Goal: Transaction & Acquisition: Purchase product/service

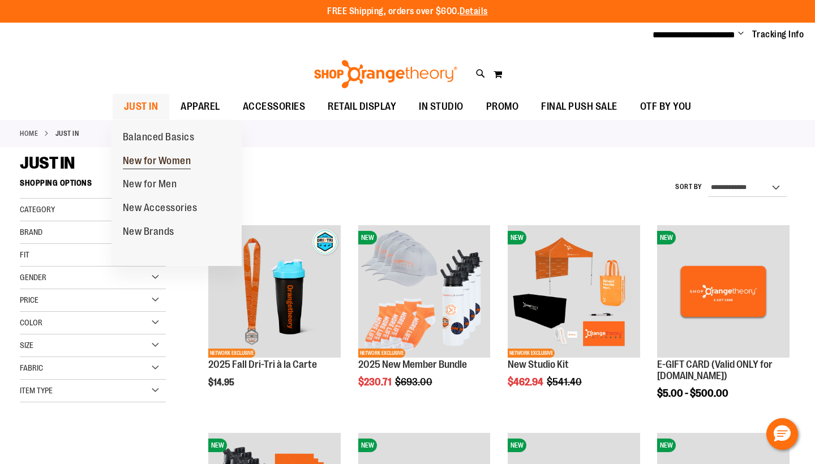
click at [157, 156] on span "New for Women" at bounding box center [157, 162] width 69 height 14
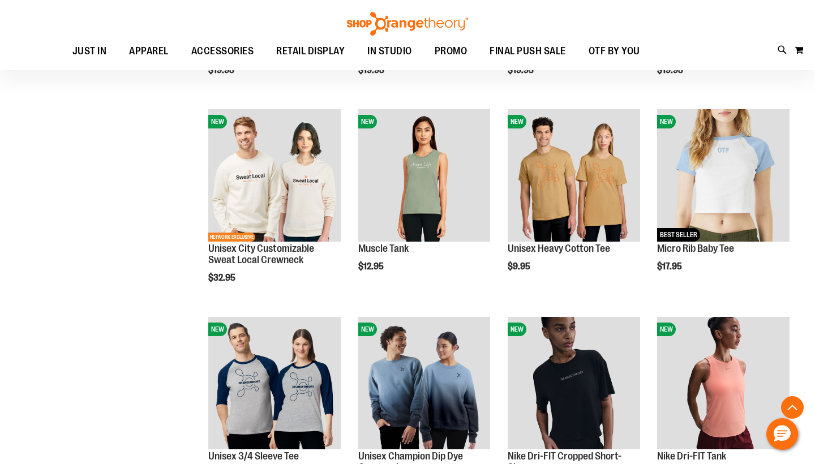
scroll to position [324, 0]
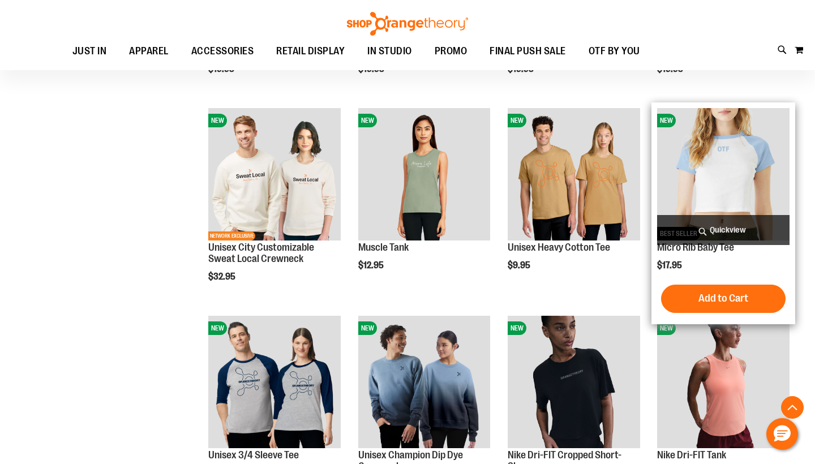
click at [750, 164] on img "product" at bounding box center [723, 174] width 132 height 132
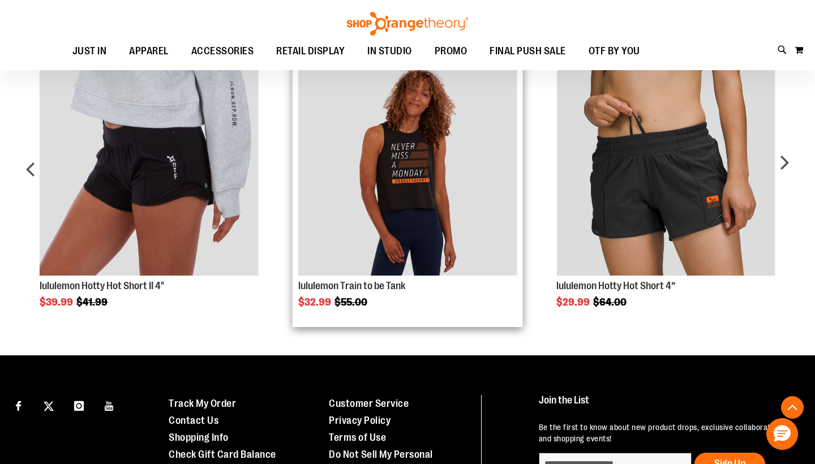
scroll to position [645, 0]
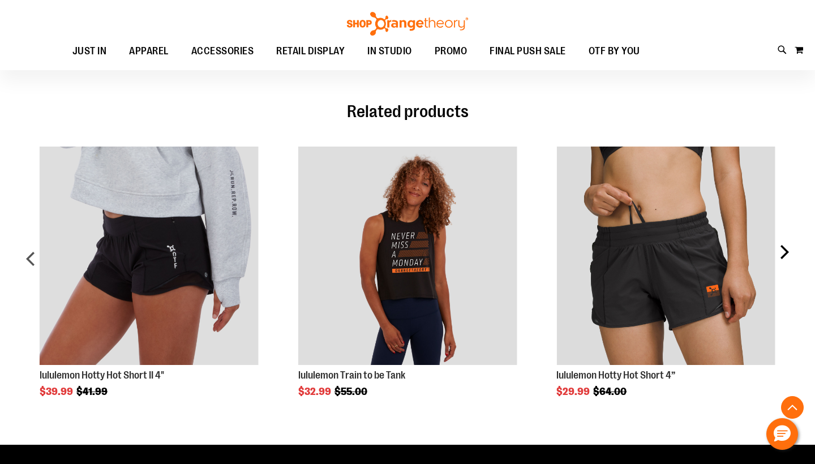
click at [782, 255] on div "next" at bounding box center [784, 263] width 23 height 267
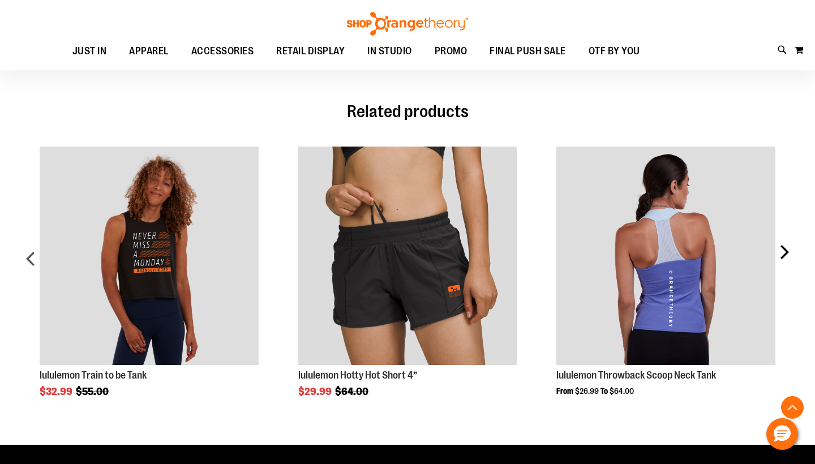
click at [782, 255] on div "next" at bounding box center [784, 263] width 23 height 267
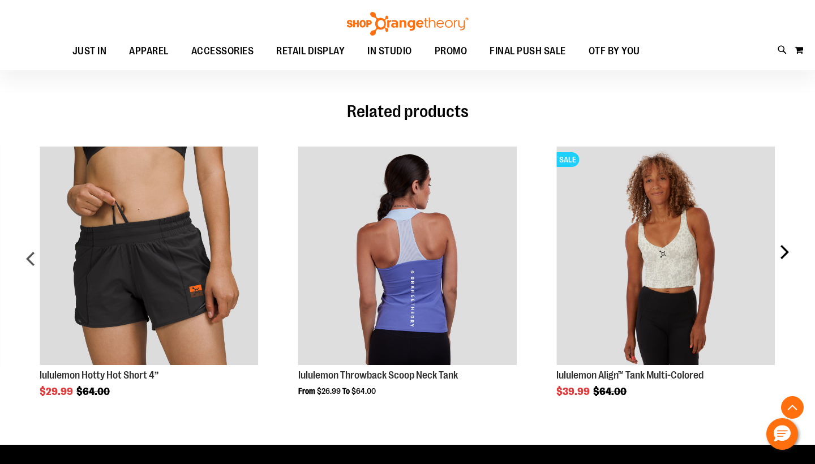
click at [782, 256] on div "next" at bounding box center [784, 263] width 23 height 267
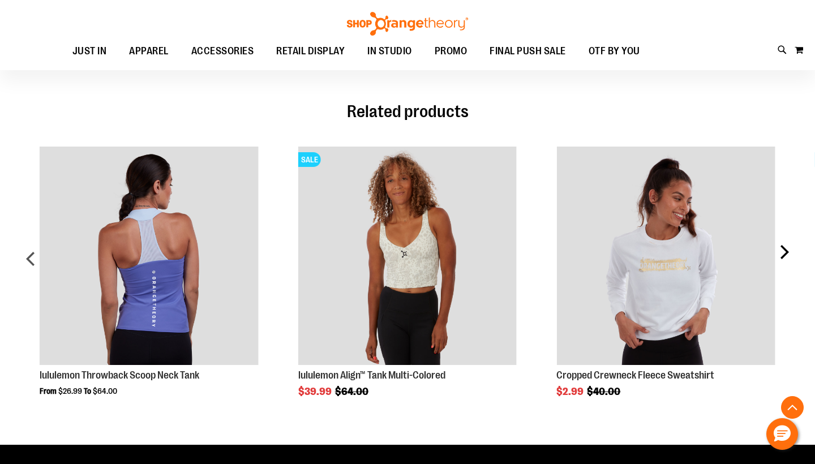
click at [792, 255] on div "next" at bounding box center [784, 263] width 23 height 267
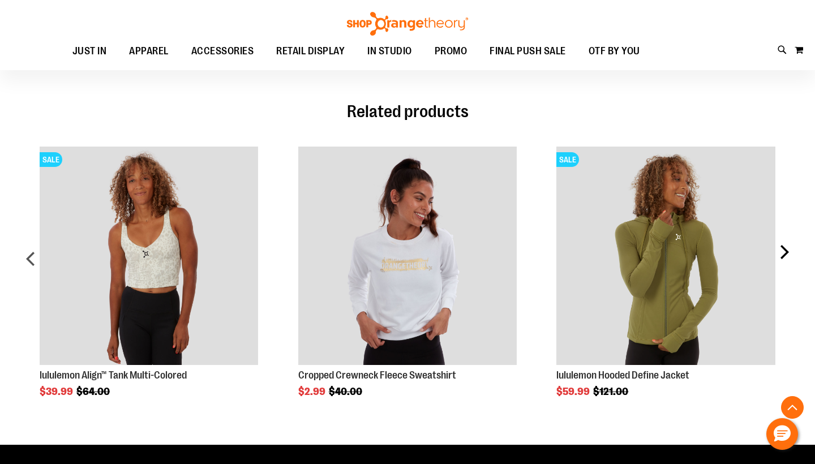
click at [792, 255] on div "next" at bounding box center [784, 263] width 23 height 267
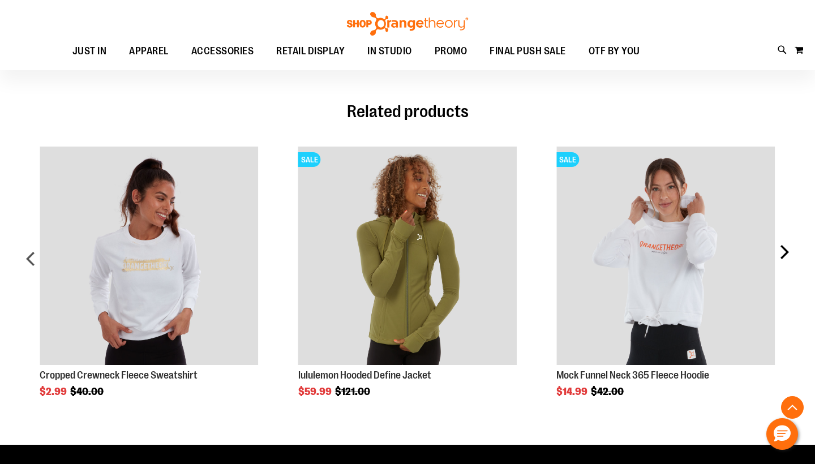
click at [792, 255] on div "next" at bounding box center [784, 263] width 23 height 267
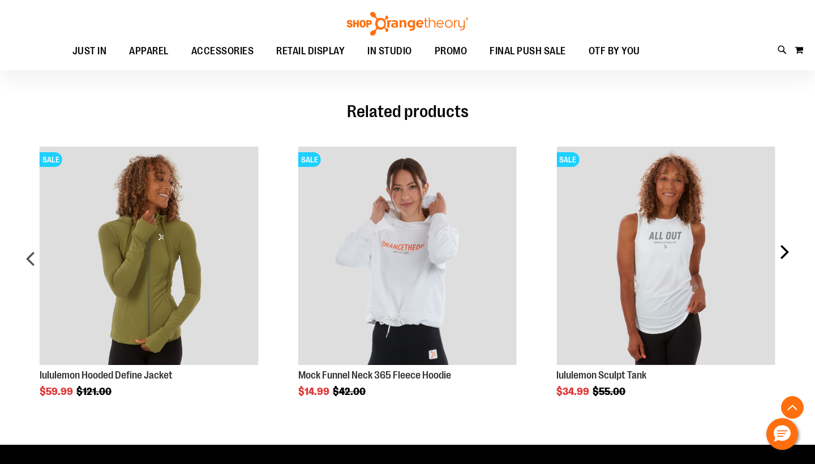
click at [792, 255] on div "next" at bounding box center [784, 263] width 23 height 267
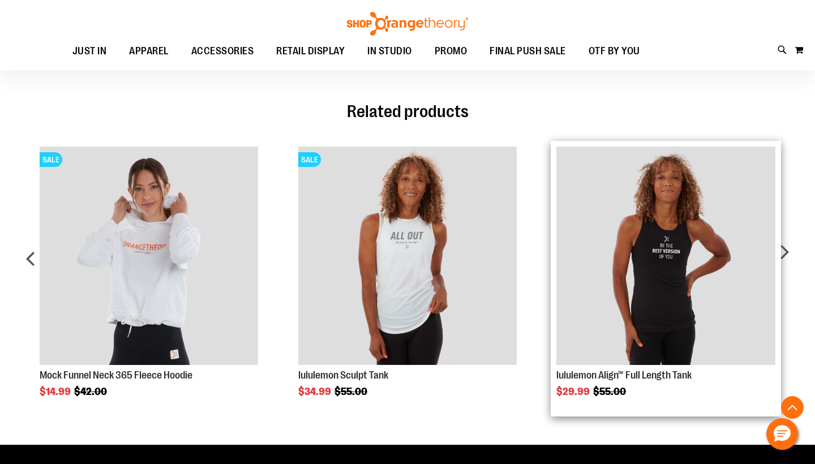
click at [669, 263] on img "Product Page Link" at bounding box center [666, 256] width 219 height 219
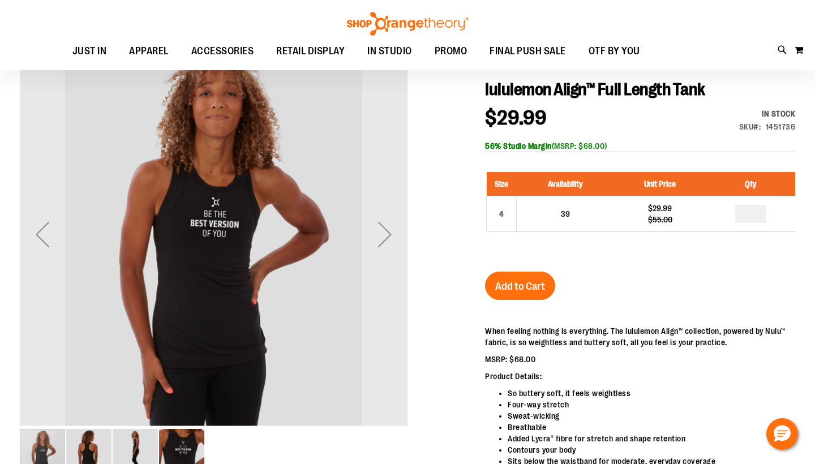
scroll to position [123, 0]
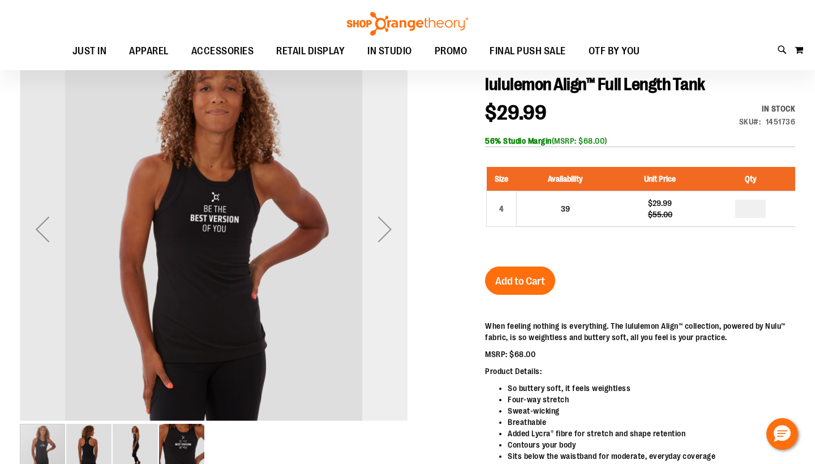
click at [391, 225] on div "Next" at bounding box center [384, 229] width 45 height 45
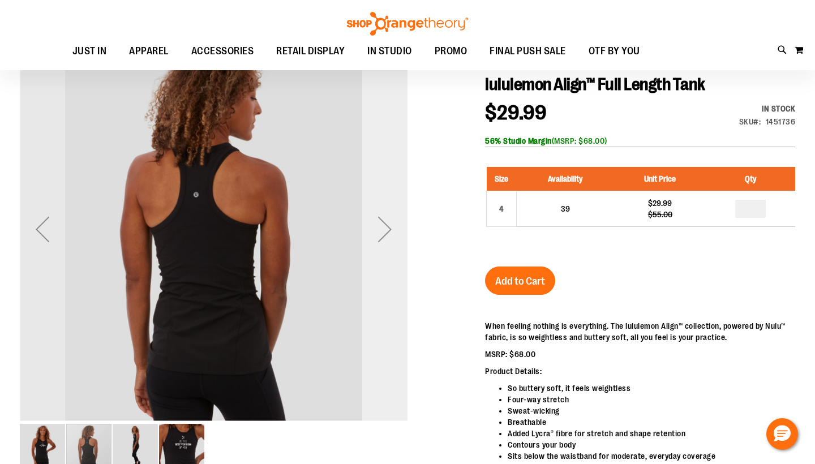
click at [388, 229] on div "Next" at bounding box center [384, 229] width 45 height 45
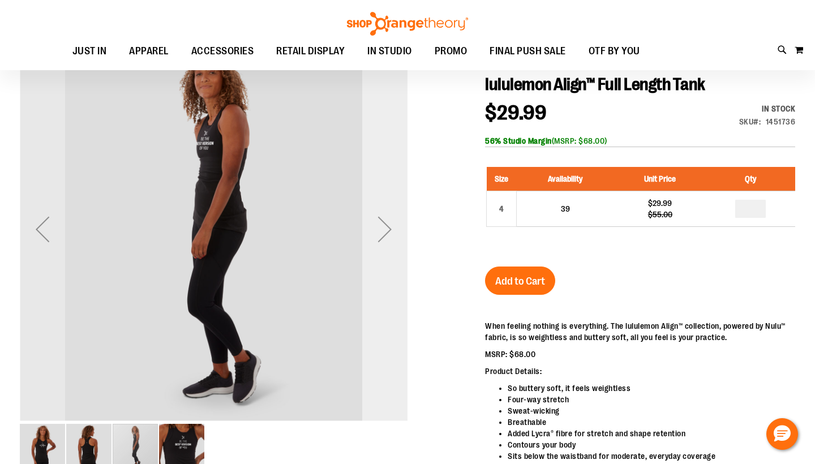
click at [388, 229] on div "Next" at bounding box center [384, 229] width 45 height 45
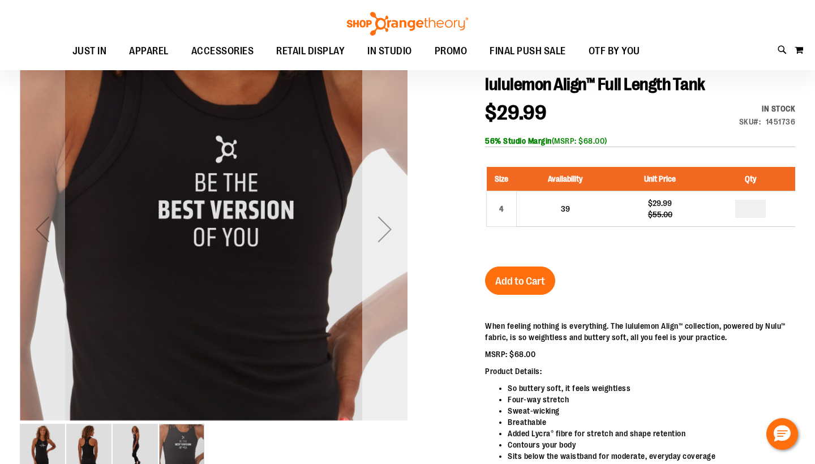
click at [388, 229] on div "Next" at bounding box center [384, 229] width 45 height 45
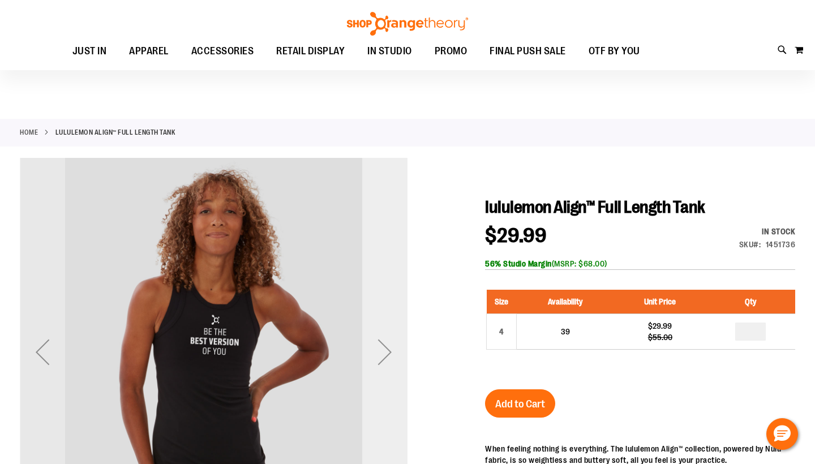
scroll to position [0, 0]
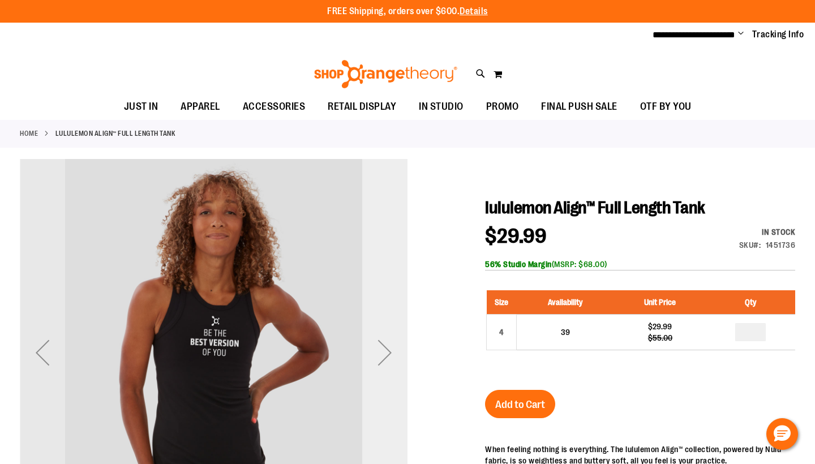
click at [396, 341] on div "Next" at bounding box center [384, 352] width 45 height 45
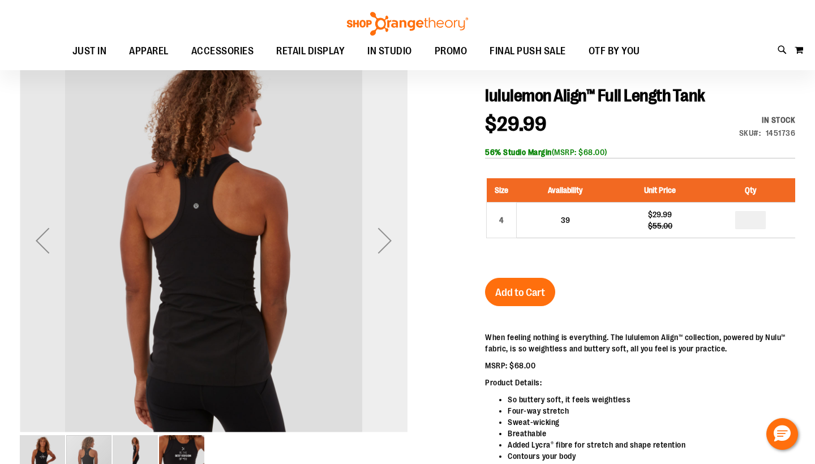
scroll to position [111, 0]
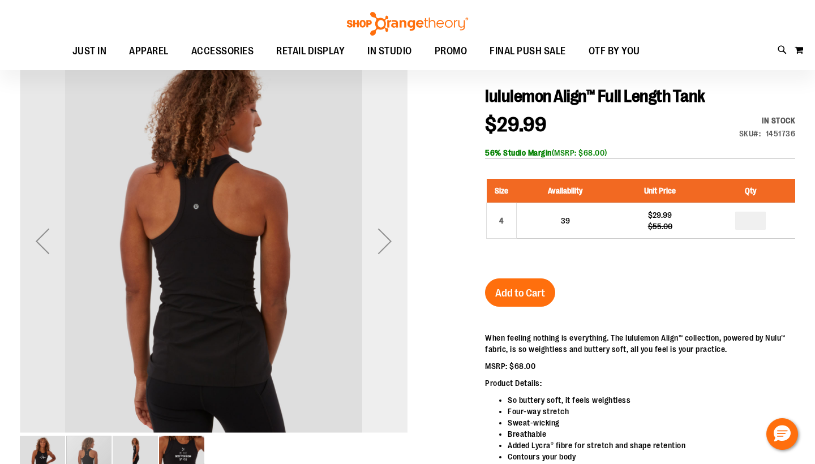
click at [377, 251] on div "Next" at bounding box center [384, 241] width 45 height 45
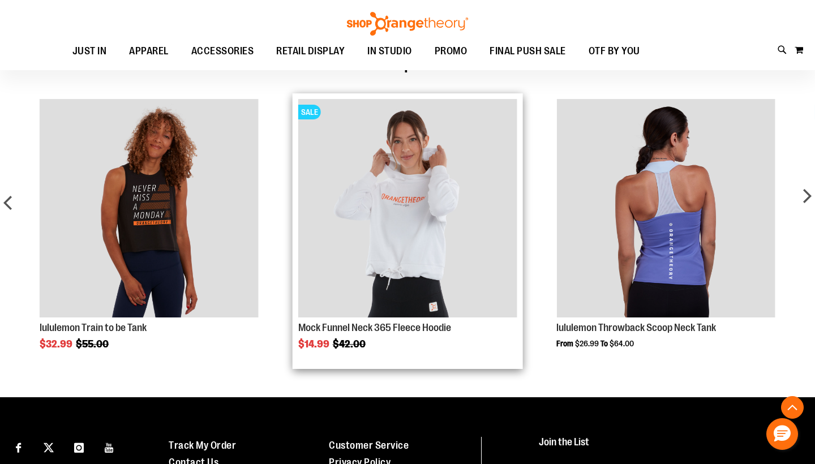
scroll to position [995, 0]
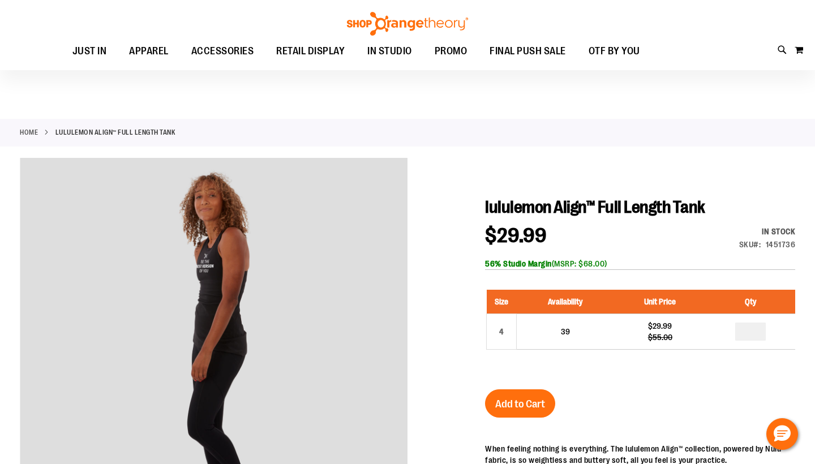
scroll to position [0, 0]
